Goal: Information Seeking & Learning: Find specific fact

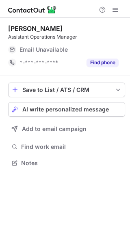
scroll to position [4, 4]
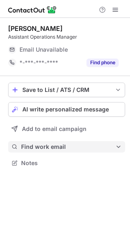
click at [37, 146] on span "Find work email" at bounding box center [68, 146] width 94 height 7
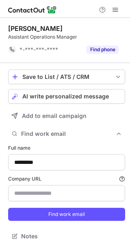
scroll to position [230, 124]
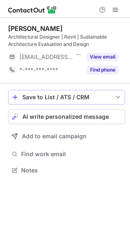
scroll to position [164, 130]
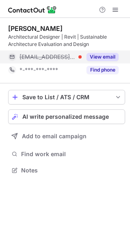
click at [104, 57] on button "View email" at bounding box center [102, 57] width 32 height 8
click at [60, 60] on span "tingyu@uha.global" at bounding box center [65, 56] width 93 height 7
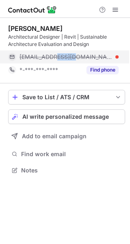
click at [60, 60] on span "tingyu@uha.global" at bounding box center [65, 56] width 93 height 7
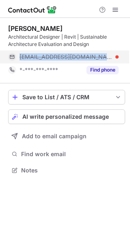
click at [60, 60] on span "tingyu@uha.global" at bounding box center [65, 56] width 93 height 7
copy span "tingyu@uha.global"
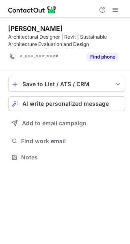
scroll to position [151, 130]
click at [19, 28] on div "Tingyu Lin" at bounding box center [35, 28] width 54 height 8
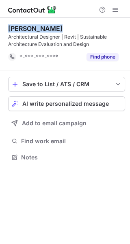
click at [19, 28] on div "Tingyu Lin" at bounding box center [35, 28] width 54 height 8
copy div "Tingyu Lin"
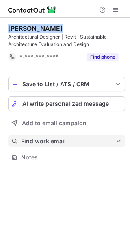
click at [27, 142] on span "Find work email" at bounding box center [68, 140] width 94 height 7
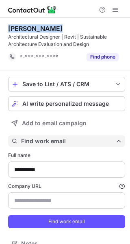
scroll to position [237, 124]
type input "**********"
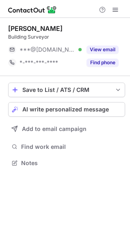
scroll to position [4, 4]
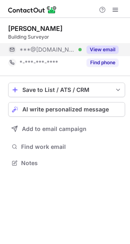
click at [104, 48] on button "View email" at bounding box center [102, 49] width 32 height 8
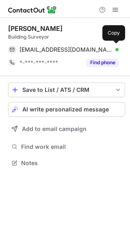
click at [104, 48] on div "jakesummons@hotmail.com Verified" at bounding box center [68, 49] width 99 height 7
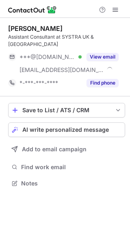
scroll to position [170, 130]
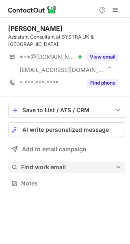
click at [70, 161] on button "Find work email" at bounding box center [66, 166] width 117 height 11
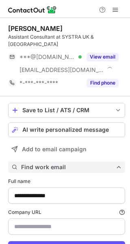
scroll to position [256, 124]
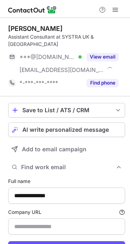
type input "**********"
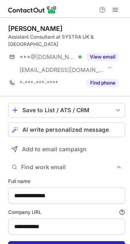
click at [68, 241] on button "Find work email" at bounding box center [66, 247] width 117 height 13
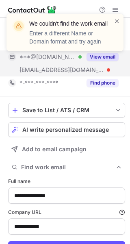
click at [106, 53] on div "**********" at bounding box center [65, 122] width 130 height 244
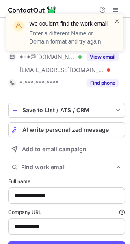
click at [115, 22] on span at bounding box center [117, 21] width 6 height 8
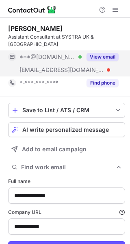
click at [102, 53] on button "View email" at bounding box center [102, 57] width 32 height 8
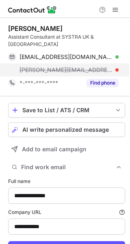
click at [49, 66] on span "oliver@systra.co.uk" at bounding box center [65, 69] width 93 height 7
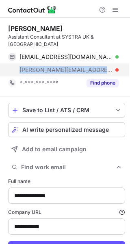
click at [49, 66] on span "oliver@systra.co.uk" at bounding box center [65, 69] width 93 height 7
copy span "oliver@systra.co.uk"
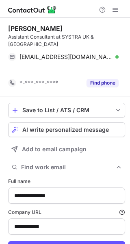
scroll to position [243, 124]
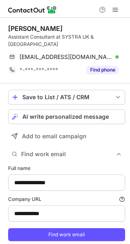
click at [3, 139] on div "**********" at bounding box center [65, 143] width 130 height 250
drag, startPoint x: 56, startPoint y: 27, endPoint x: 3, endPoint y: 28, distance: 52.4
click at [3, 28] on div "**********" at bounding box center [65, 143] width 130 height 250
copy div "Oliver Melville"
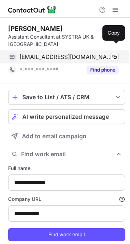
click at [99, 53] on div "olliemelville@icloud.com Verified" at bounding box center [68, 56] width 99 height 7
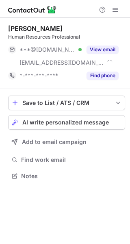
scroll to position [170, 130]
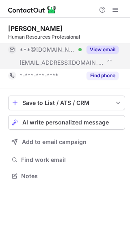
click at [93, 48] on button "View email" at bounding box center [102, 49] width 32 height 8
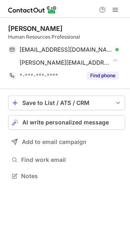
click at [126, 39] on div "Kasturi Desagar Human Resources Professional kasturidesagar@gmail.com Verified …" at bounding box center [65, 103] width 130 height 170
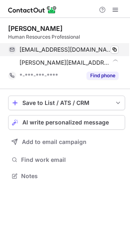
click at [106, 48] on div "kasturidesagar@gmail.com Verified" at bounding box center [68, 49] width 99 height 7
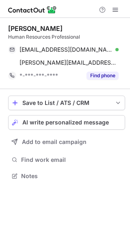
drag, startPoint x: 61, startPoint y: 151, endPoint x: 35, endPoint y: 166, distance: 29.8
click at [35, 166] on div "Save to List / ATS / CRM List Select Lever Connect Greenhouse Connect Salesforc…" at bounding box center [66, 138] width 117 height 99
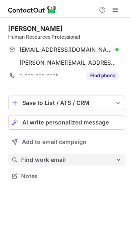
click at [43, 164] on button "Find work email" at bounding box center [66, 159] width 117 height 11
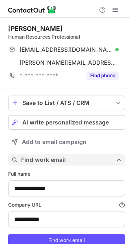
type input "**********"
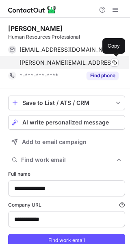
click at [62, 62] on span "kasturi@scotmid.coop" at bounding box center [68, 62] width 99 height 7
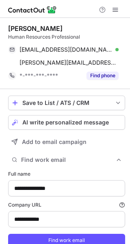
drag, startPoint x: 62, startPoint y: 25, endPoint x: 8, endPoint y: 30, distance: 54.3
click at [8, 30] on div "Kasturi Desagar" at bounding box center [66, 28] width 117 height 8
copy div "Kasturi Desagar"
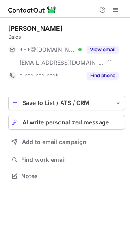
scroll to position [170, 130]
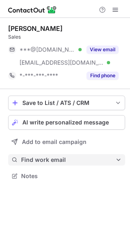
click at [55, 154] on button "Find work email" at bounding box center [66, 159] width 117 height 11
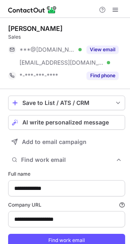
type input "**********"
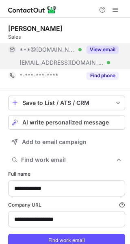
click at [102, 46] on button "View email" at bounding box center [102, 49] width 32 height 8
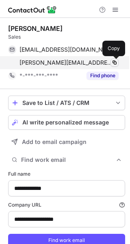
click at [112, 65] on span at bounding box center [114, 62] width 6 height 6
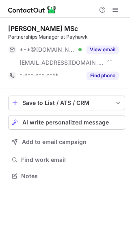
scroll to position [170, 130]
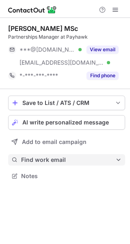
click at [61, 160] on span "Find work email" at bounding box center [68, 159] width 94 height 7
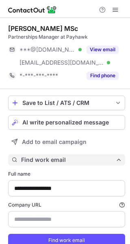
scroll to position [256, 124]
type input "**********"
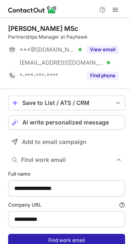
click at [46, 233] on button "Find work email" at bounding box center [66, 239] width 117 height 13
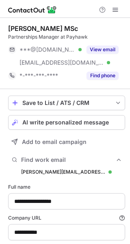
scroll to position [269, 124]
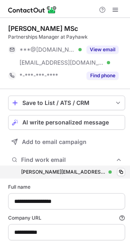
click at [90, 176] on div "robert.wallace@payhawk.com robert.wallace@payhawk.com Verified Copy" at bounding box center [66, 171] width 117 height 13
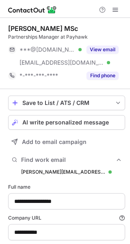
drag, startPoint x: 74, startPoint y: 30, endPoint x: 9, endPoint y: 28, distance: 65.4
click at [9, 28] on div "Robert Wallace MSc" at bounding box center [66, 28] width 117 height 8
copy div "Robert Wallace MSc"
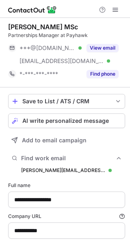
scroll to position [0, 0]
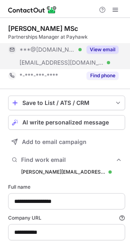
click at [108, 43] on div "View email" at bounding box center [100, 49] width 37 height 13
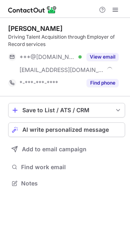
scroll to position [177, 130]
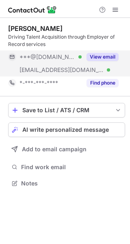
click at [92, 54] on button "View email" at bounding box center [102, 57] width 32 height 8
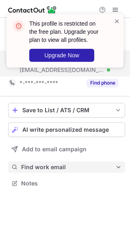
click at [57, 167] on span "Find work email" at bounding box center [68, 166] width 94 height 7
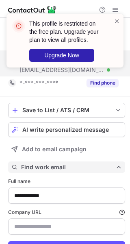
scroll to position [37, 0]
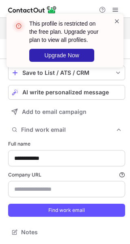
click at [115, 20] on span at bounding box center [117, 21] width 6 height 8
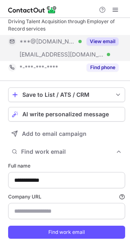
scroll to position [15, 0]
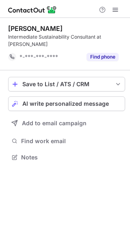
scroll to position [151, 130]
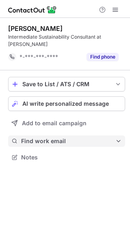
click at [42, 138] on span "Find work email" at bounding box center [68, 140] width 94 height 7
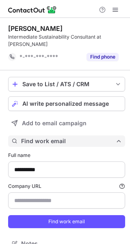
type input "**********"
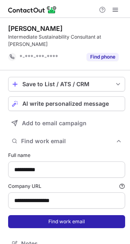
click at [38, 216] on button "Find work email" at bounding box center [66, 221] width 117 height 13
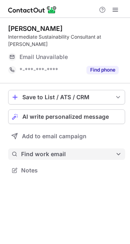
scroll to position [164, 130]
click at [62, 152] on span "Find work email" at bounding box center [68, 153] width 94 height 7
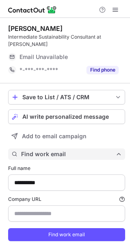
scroll to position [250, 124]
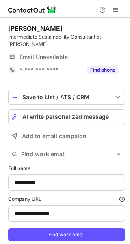
type input "**********"
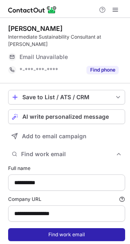
click at [54, 231] on button "Find work email" at bounding box center [66, 234] width 117 height 13
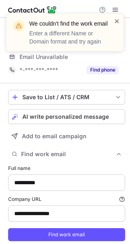
click at [115, 22] on span at bounding box center [117, 21] width 6 height 8
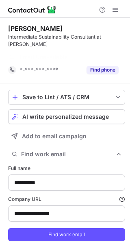
scroll to position [237, 124]
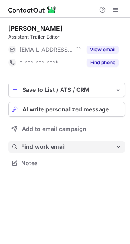
scroll to position [4, 4]
click at [63, 154] on div "Save to List / ATS / CRM List Select Lever Connect Greenhouse Connect Salesforc…" at bounding box center [66, 125] width 117 height 99
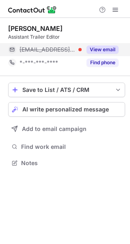
click at [102, 49] on button "View email" at bounding box center [102, 49] width 32 height 8
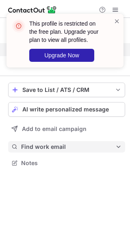
click at [52, 144] on span "Find work email" at bounding box center [68, 146] width 94 height 7
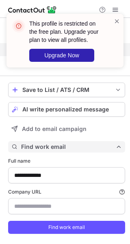
scroll to position [243, 124]
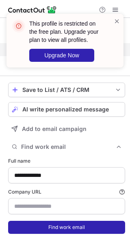
click at [45, 222] on button "Find work email" at bounding box center [66, 226] width 117 height 13
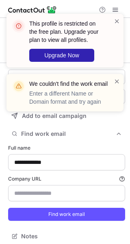
scroll to position [230, 124]
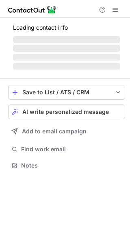
scroll to position [4, 4]
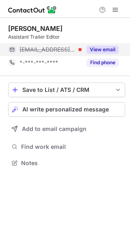
click at [102, 45] on div "View email" at bounding box center [100, 49] width 37 height 13
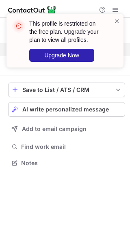
click at [71, 138] on div "Save to List / ATS / CRM List Select Lever Connect Greenhouse Connect Salesforc…" at bounding box center [66, 125] width 117 height 99
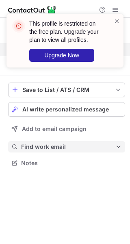
click at [63, 145] on span "Find work email" at bounding box center [68, 146] width 94 height 7
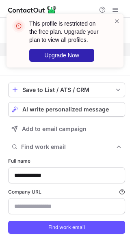
scroll to position [243, 124]
click at [117, 22] on span at bounding box center [117, 21] width 6 height 8
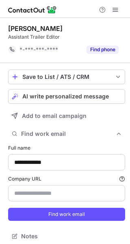
scroll to position [230, 124]
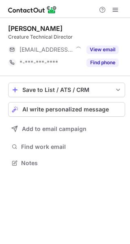
scroll to position [4, 4]
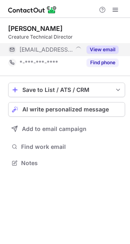
click at [104, 51] on button "View email" at bounding box center [102, 49] width 32 height 8
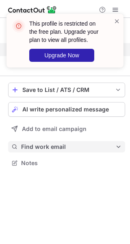
click at [56, 150] on button "Find work email" at bounding box center [66, 146] width 117 height 11
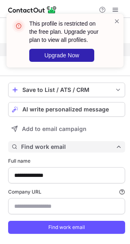
type input "**********"
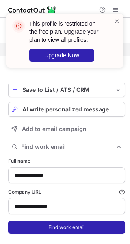
click at [52, 227] on button "Find work email" at bounding box center [66, 226] width 117 height 13
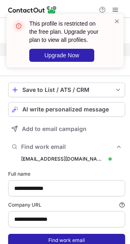
scroll to position [256, 124]
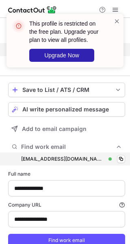
click at [99, 163] on div "charliewilson@untoldstudios.tv charliewilson@untoldstudios.tv Verified Copy" at bounding box center [66, 158] width 117 height 13
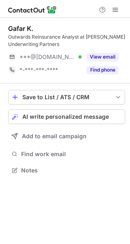
scroll to position [164, 130]
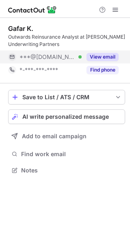
click at [104, 58] on button "View email" at bounding box center [102, 57] width 32 height 8
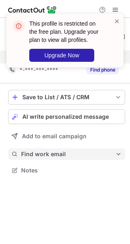
click at [55, 156] on span "Find work email" at bounding box center [68, 153] width 94 height 7
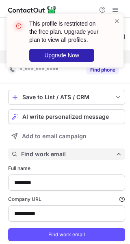
type input "**********"
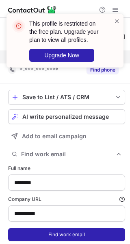
click at [43, 232] on button "Find work email" at bounding box center [66, 234] width 117 height 13
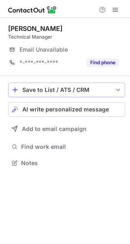
scroll to position [4, 4]
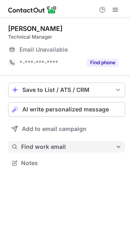
click at [61, 144] on span "Find work email" at bounding box center [68, 146] width 94 height 7
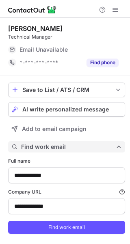
type input "**********"
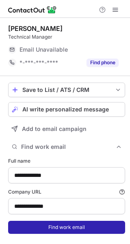
click at [57, 224] on button "Find work email" at bounding box center [66, 226] width 117 height 13
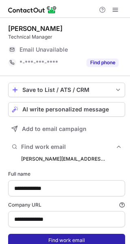
scroll to position [256, 124]
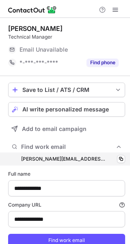
click at [100, 158] on div "[PERSON_NAME][EMAIL_ADDRESS][DOMAIN_NAME] [DOMAIN_NAME][EMAIL_ADDRESS][DOMAIN_N…" at bounding box center [66, 158] width 117 height 13
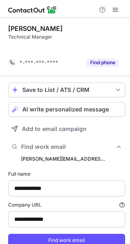
scroll to position [243, 124]
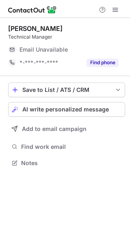
scroll to position [4, 4]
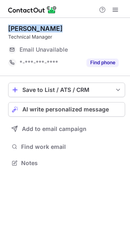
drag, startPoint x: 61, startPoint y: 30, endPoint x: 3, endPoint y: 26, distance: 58.2
click at [3, 26] on div "Alexandra Lee Technical Manager Email Unavailable Email address *-***-***-**** …" at bounding box center [65, 96] width 130 height 157
copy div "Alexandra Lee"
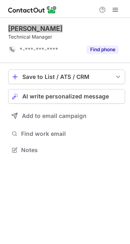
scroll to position [144, 130]
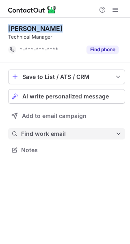
click at [37, 134] on span "Find work email" at bounding box center [68, 133] width 94 height 7
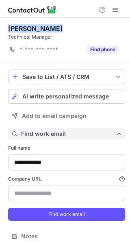
scroll to position [230, 124]
type input "**********"
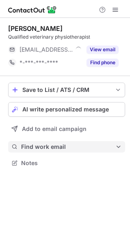
scroll to position [157, 130]
click at [48, 151] on button "Find work email" at bounding box center [66, 146] width 117 height 11
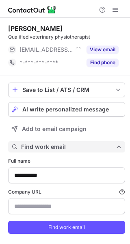
scroll to position [243, 124]
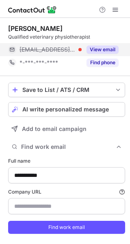
click at [88, 45] on div "View email" at bounding box center [100, 49] width 37 height 13
click at [70, 48] on span "lucy@theravet.com" at bounding box center [65, 49] width 93 height 7
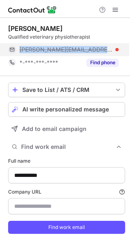
click at [70, 48] on span "lucy@theravet.com" at bounding box center [65, 49] width 93 height 7
copy span "lucy@theravet.com"
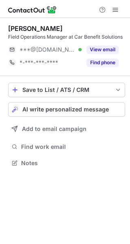
scroll to position [157, 130]
click at [54, 150] on button "Find work email" at bounding box center [66, 146] width 117 height 11
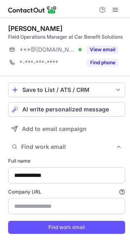
scroll to position [250, 124]
type input "**********"
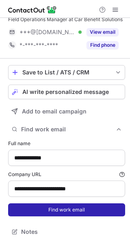
click at [54, 208] on button "Find work email" at bounding box center [66, 209] width 117 height 13
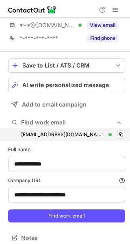
click at [110, 141] on div "lgazzard@carbenefitsolutions.co.uk lgazzard@carbenefitsolutions.co.uk Verified …" at bounding box center [66, 134] width 117 height 13
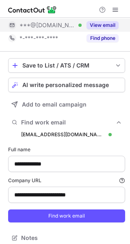
click at [102, 26] on div "View email" at bounding box center [100, 25] width 37 height 13
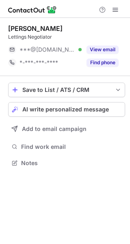
scroll to position [4, 4]
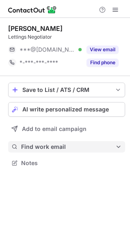
click at [30, 145] on span "Find work email" at bounding box center [68, 146] width 94 height 7
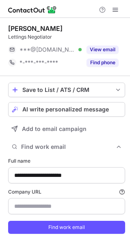
type input "*********"
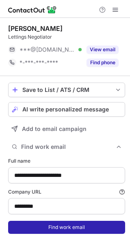
click at [36, 227] on button "Find work email" at bounding box center [66, 226] width 117 height 13
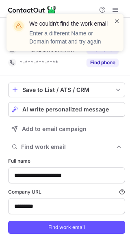
click at [116, 22] on span at bounding box center [117, 21] width 6 height 8
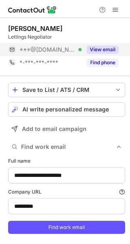
click at [103, 47] on button "View email" at bounding box center [102, 49] width 32 height 8
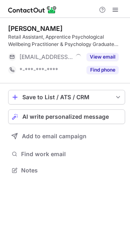
scroll to position [164, 130]
click at [56, 147] on div "Save to List / ATS / CRM List Select Lever Connect Greenhouse Connect Salesforc…" at bounding box center [66, 132] width 117 height 99
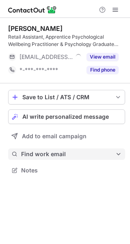
click at [52, 151] on span "Find work email" at bounding box center [68, 153] width 94 height 7
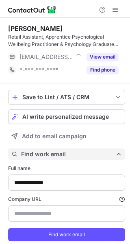
scroll to position [250, 124]
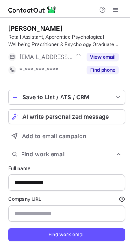
type input "**********"
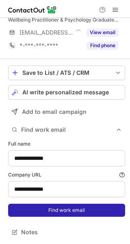
click at [45, 209] on button "Find work email" at bounding box center [66, 209] width 117 height 13
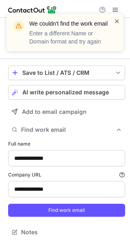
click at [117, 23] on span at bounding box center [117, 21] width 6 height 8
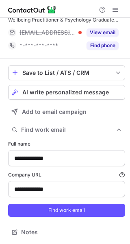
click at [111, 36] on div "View email" at bounding box center [100, 32] width 37 height 13
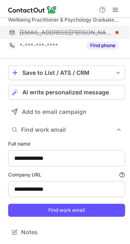
click at [72, 34] on span "annabel.harper@bluediamond.gg" at bounding box center [65, 32] width 93 height 7
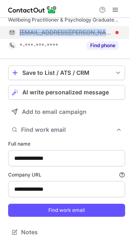
click at [72, 34] on span "annabel.harper@bluediamond.gg" at bounding box center [65, 32] width 93 height 7
copy span "annabel.harper@bluediamond.gg"
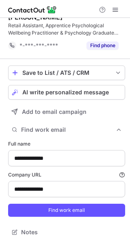
scroll to position [0, 0]
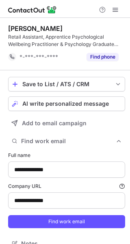
drag, startPoint x: 60, startPoint y: 24, endPoint x: 8, endPoint y: 31, distance: 53.2
click at [8, 31] on div "**********" at bounding box center [65, 136] width 130 height 237
copy div "Annabel Harper"
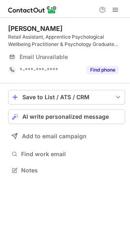
scroll to position [164, 130]
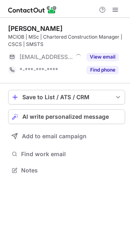
scroll to position [164, 130]
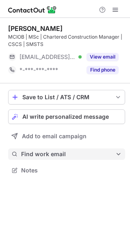
click at [41, 156] on span "Find work email" at bounding box center [68, 153] width 94 height 7
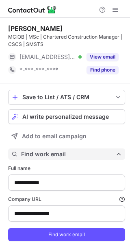
type input "**********"
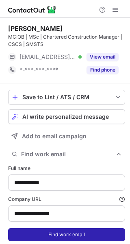
click at [50, 230] on button "Find work email" at bounding box center [66, 234] width 117 height 13
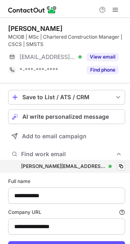
scroll to position [263, 124]
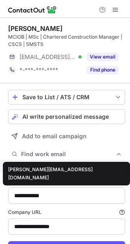
click at [99, 169] on div "baran.sonmez@constructex.co.uk" at bounding box center [63, 165] width 84 height 7
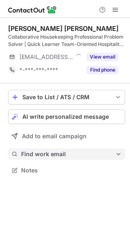
scroll to position [164, 130]
click at [63, 155] on span "Find work email" at bounding box center [68, 153] width 94 height 7
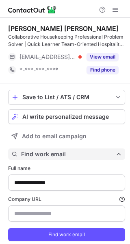
scroll to position [250, 124]
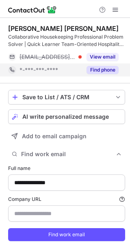
type input "**********"
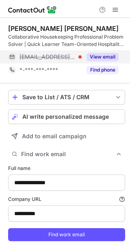
click at [101, 57] on button "View email" at bounding box center [102, 57] width 32 height 8
click at [65, 58] on span "paola.b@thened.com" at bounding box center [65, 56] width 93 height 7
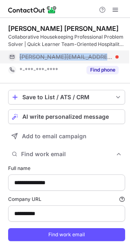
click at [65, 58] on span "paola.b@thened.com" at bounding box center [65, 56] width 93 height 7
copy span "paola.b@thened.com"
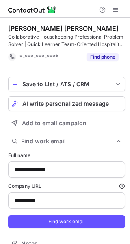
scroll to position [237, 124]
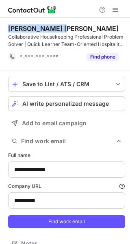
drag, startPoint x: 58, startPoint y: 28, endPoint x: 7, endPoint y: 29, distance: 50.8
click at [7, 29] on div "**********" at bounding box center [65, 136] width 130 height 237
copy div "Paola Andrea B."
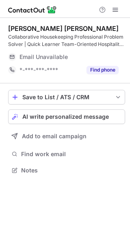
scroll to position [164, 130]
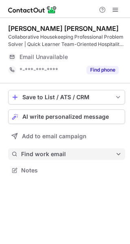
click at [64, 149] on button "Find work email" at bounding box center [66, 153] width 117 height 11
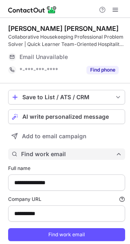
type input "**********"
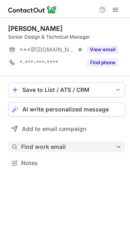
scroll to position [4, 4]
click at [48, 152] on button "Find work email" at bounding box center [66, 146] width 117 height 11
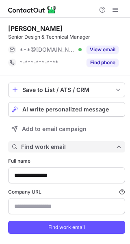
scroll to position [243, 124]
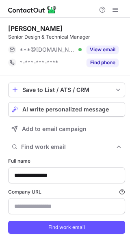
type input "**********"
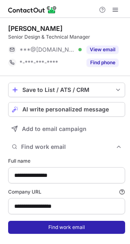
click at [36, 227] on button "Find work email" at bounding box center [66, 226] width 117 height 13
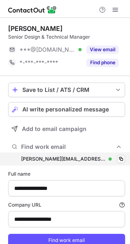
scroll to position [256, 124]
click at [108, 155] on div "[PERSON_NAME][EMAIL_ADDRESS][DOMAIN_NAME] [PERSON_NAME][EMAIL_ADDRESS][DOMAIN_N…" at bounding box center [66, 158] width 117 height 13
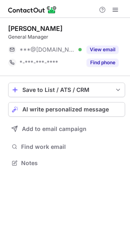
scroll to position [4, 4]
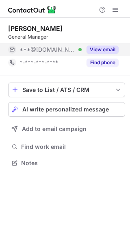
click at [106, 47] on button "View email" at bounding box center [102, 49] width 32 height 8
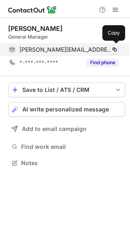
click at [106, 47] on div "[PERSON_NAME][EMAIL_ADDRESS][PERSON_NAME][DOMAIN_NAME] Verified" at bounding box center [68, 49] width 99 height 7
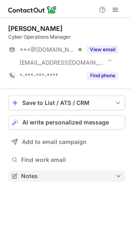
scroll to position [170, 130]
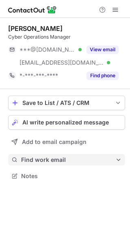
click at [62, 155] on button "Find work email" at bounding box center [66, 159] width 117 height 11
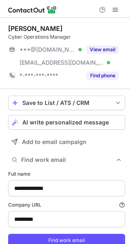
type input "*********"
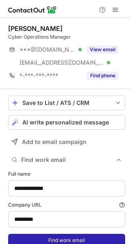
click at [67, 237] on button "Find work email" at bounding box center [66, 239] width 117 height 13
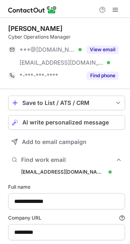
scroll to position [269, 124]
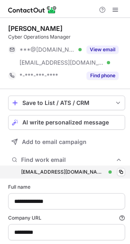
click at [110, 176] on div "[EMAIL_ADDRESS][DOMAIN_NAME] [EMAIL_ADDRESS][DOMAIN_NAME] Verified Copy" at bounding box center [66, 171] width 117 height 13
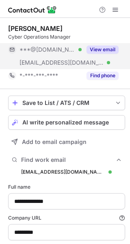
click at [101, 47] on button "View email" at bounding box center [102, 49] width 32 height 8
